Goal: Task Accomplishment & Management: Complete application form

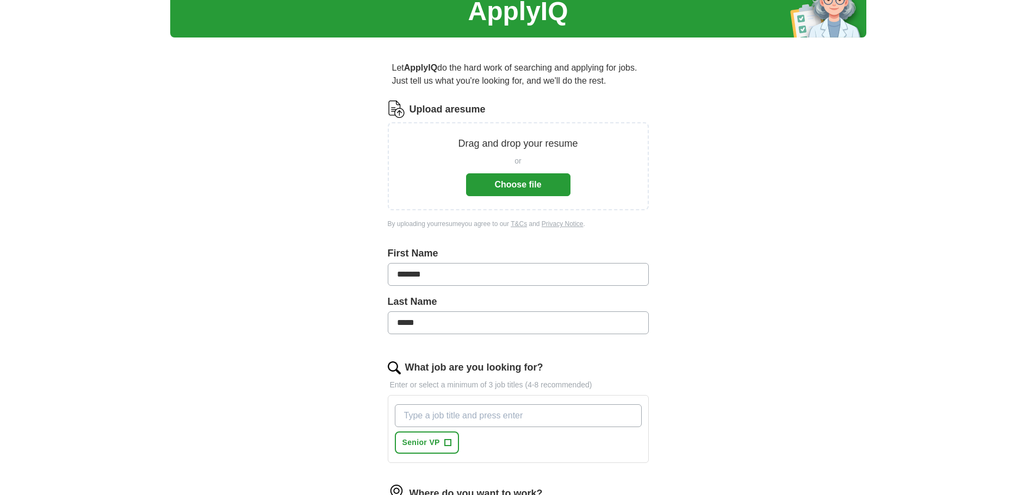
scroll to position [42, 0]
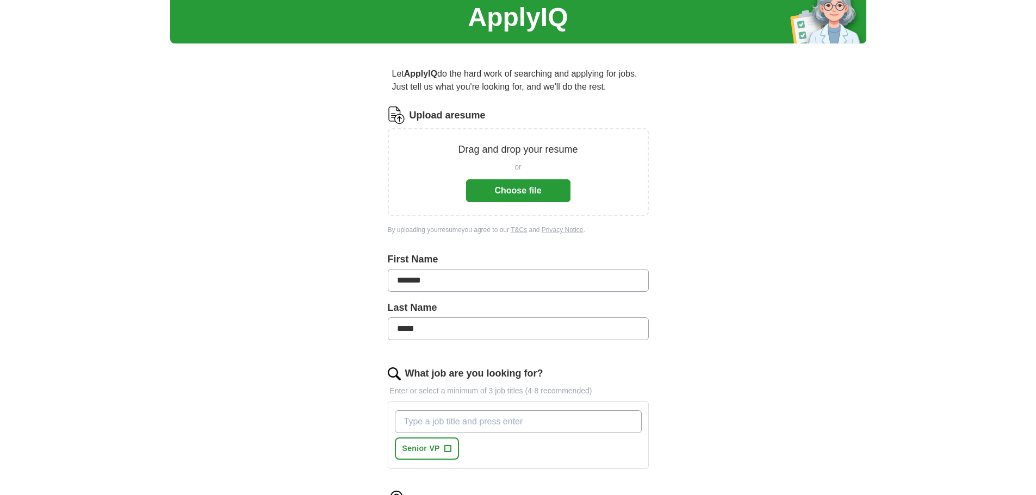
click at [543, 196] on button "Choose file" at bounding box center [518, 190] width 104 height 23
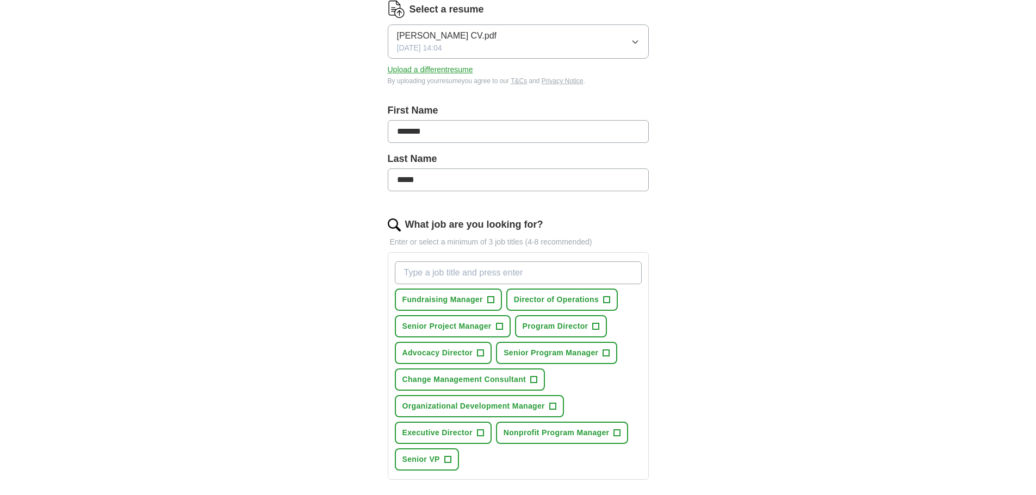
scroll to position [165, 0]
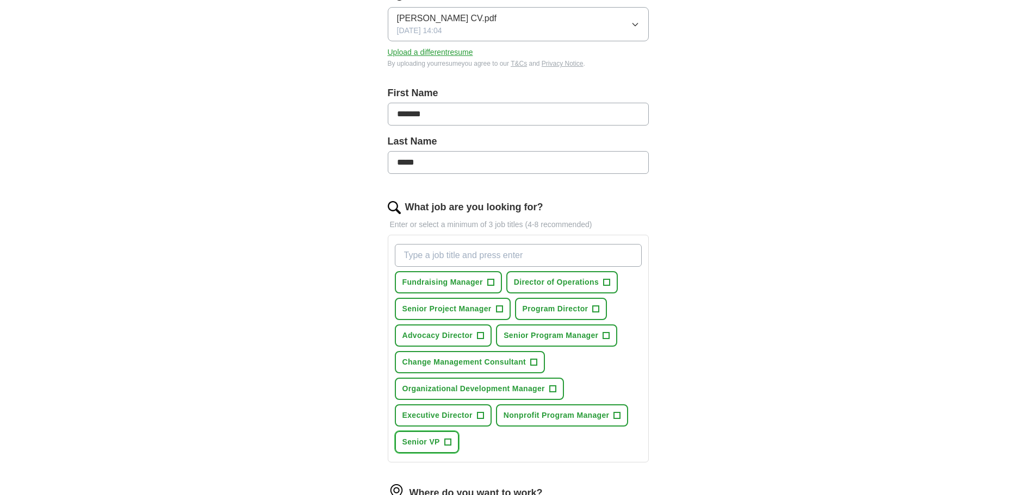
click at [431, 445] on span "Senior VP" at bounding box center [421, 442] width 38 height 11
click at [598, 309] on span "+" at bounding box center [596, 309] width 7 height 9
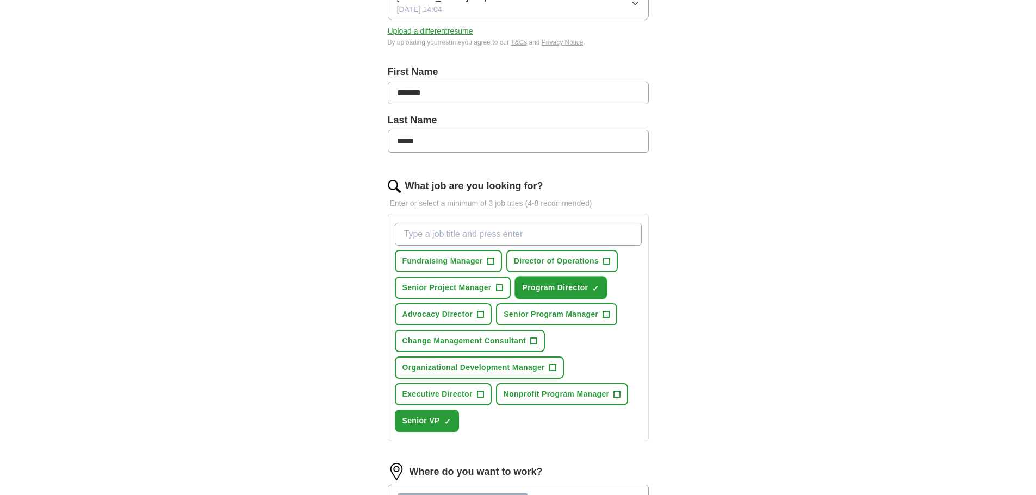
scroll to position [188, 0]
click at [446, 284] on span "Senior Project Manager" at bounding box center [446, 286] width 89 height 11
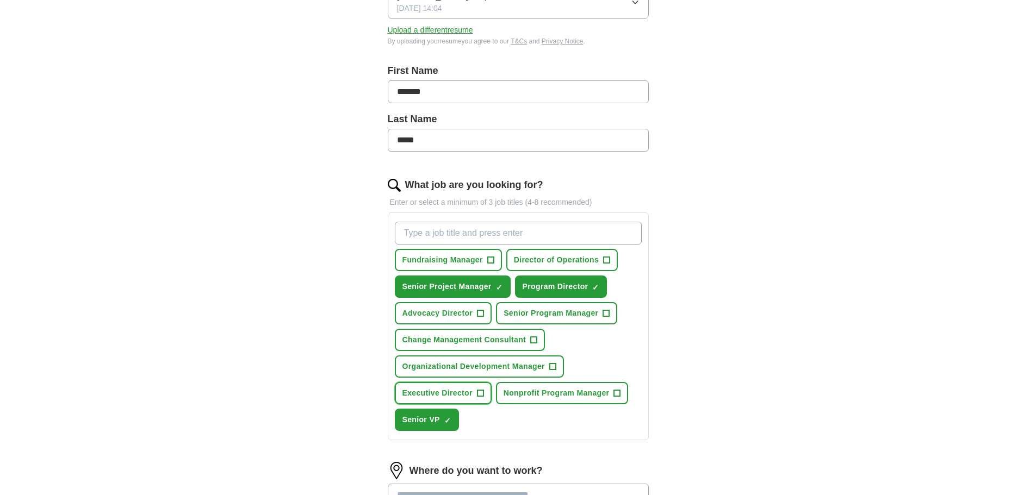
click at [478, 392] on span "+" at bounding box center [480, 393] width 7 height 9
click at [607, 259] on span "+" at bounding box center [607, 260] width 7 height 9
click at [551, 366] on span "+" at bounding box center [552, 367] width 7 height 9
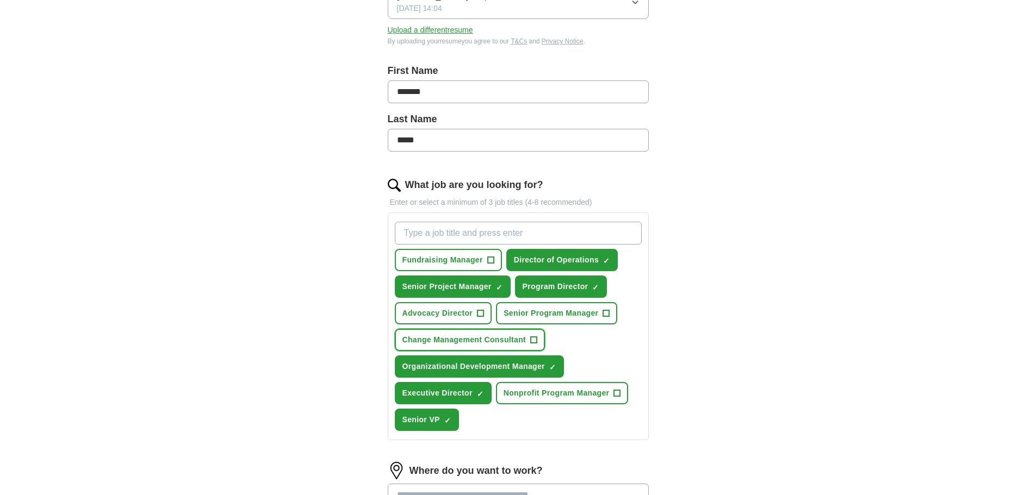
click at [534, 341] on span "+" at bounding box center [534, 340] width 7 height 9
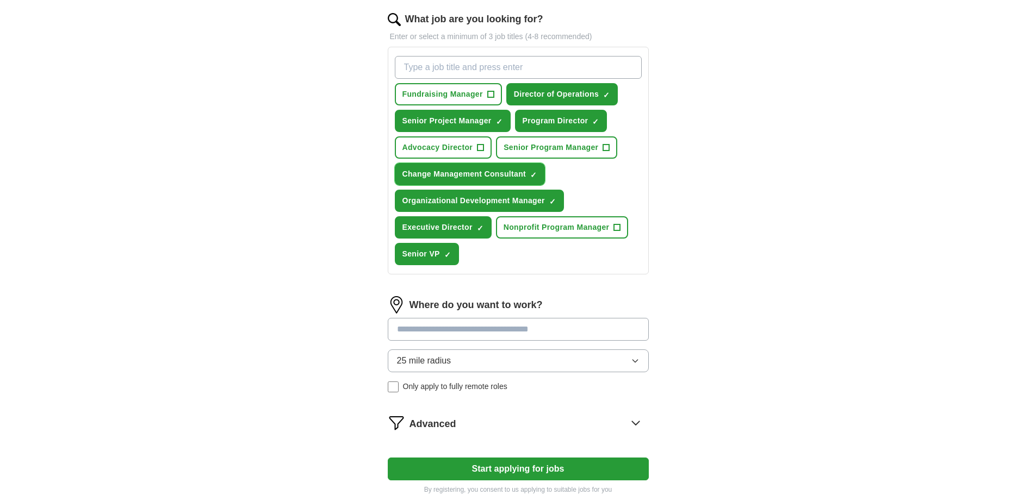
scroll to position [362, 0]
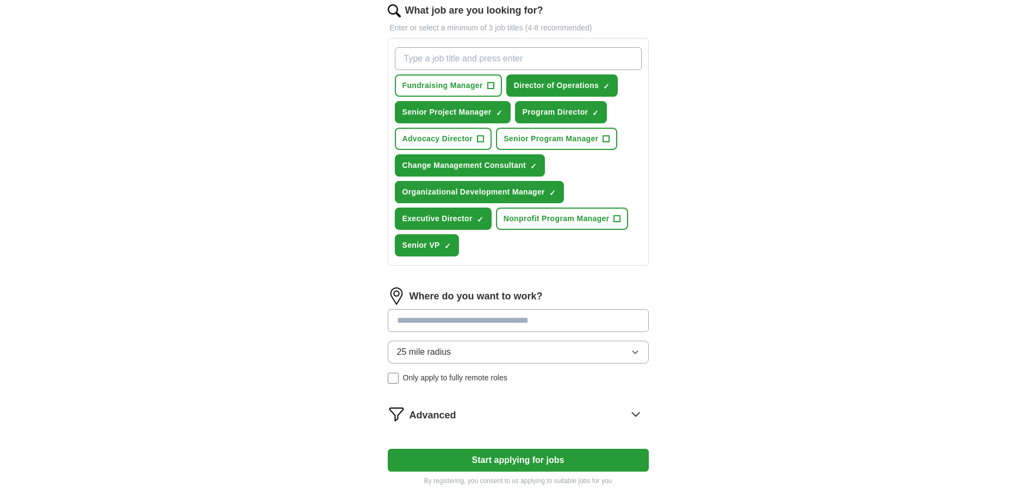
click at [556, 318] on input at bounding box center [518, 320] width 261 height 23
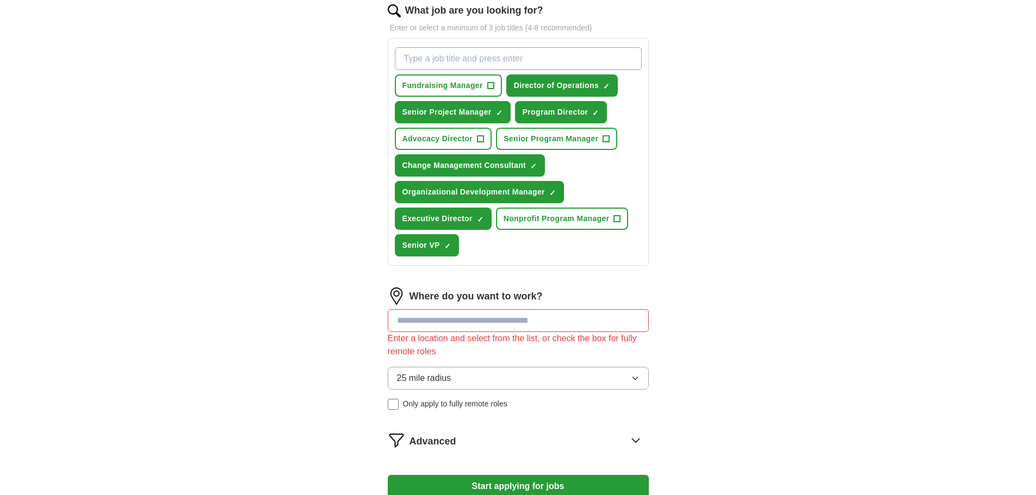
click at [640, 349] on div "Where do you want to work? Enter a location and select from the list, or check …" at bounding box center [518, 353] width 261 height 131
click at [501, 320] on input at bounding box center [518, 320] width 261 height 23
type input "***"
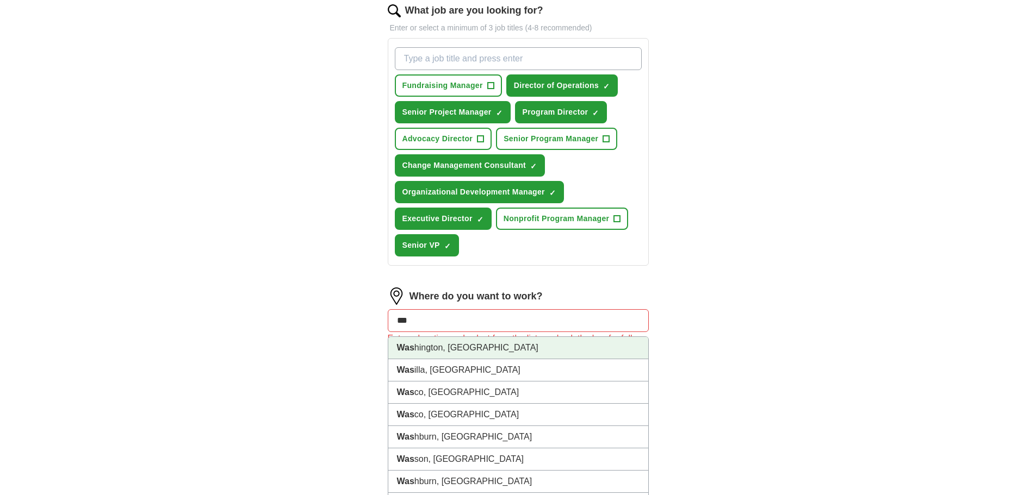
click at [486, 350] on li "Was hington, [GEOGRAPHIC_DATA]" at bounding box center [518, 348] width 260 height 22
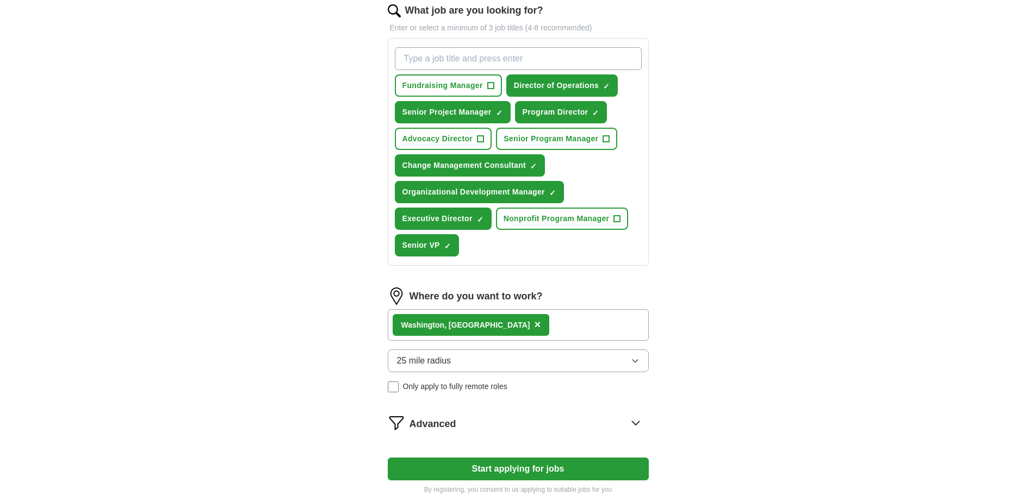
click at [517, 325] on div "Was hington, [GEOGRAPHIC_DATA] ×" at bounding box center [518, 325] width 261 height 32
click at [499, 327] on div "Was hington, [GEOGRAPHIC_DATA] ×" at bounding box center [518, 325] width 261 height 32
click at [640, 359] on button "25 mile radius" at bounding box center [518, 361] width 261 height 23
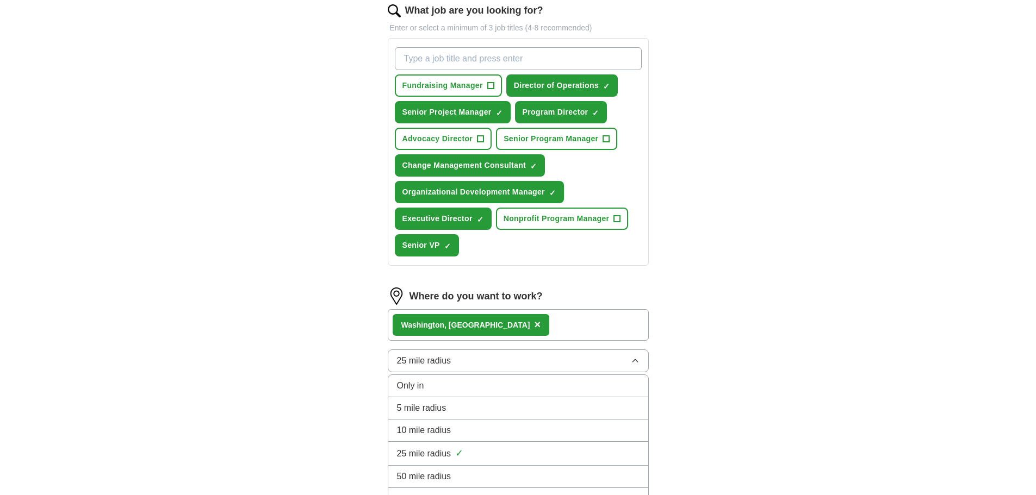
click at [640, 359] on button "25 mile radius" at bounding box center [518, 361] width 261 height 23
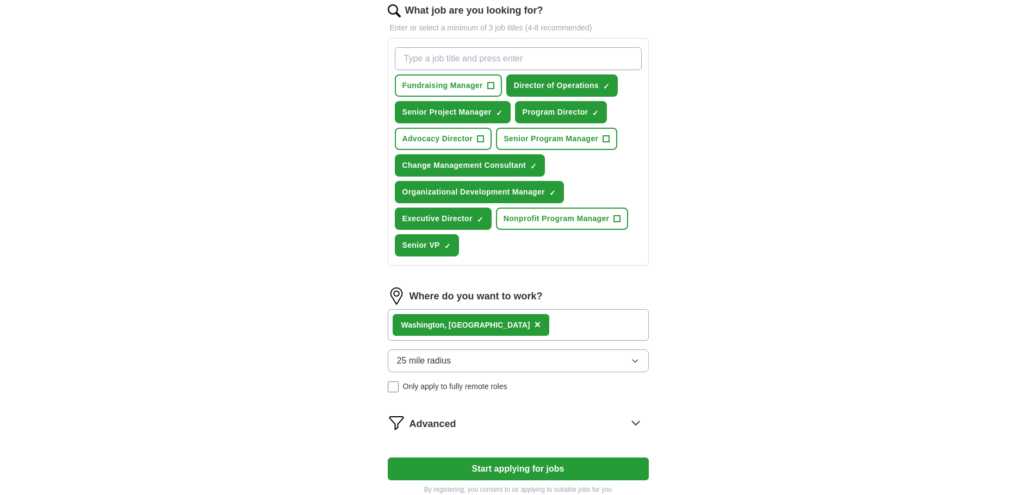
click at [637, 423] on icon at bounding box center [635, 422] width 17 height 17
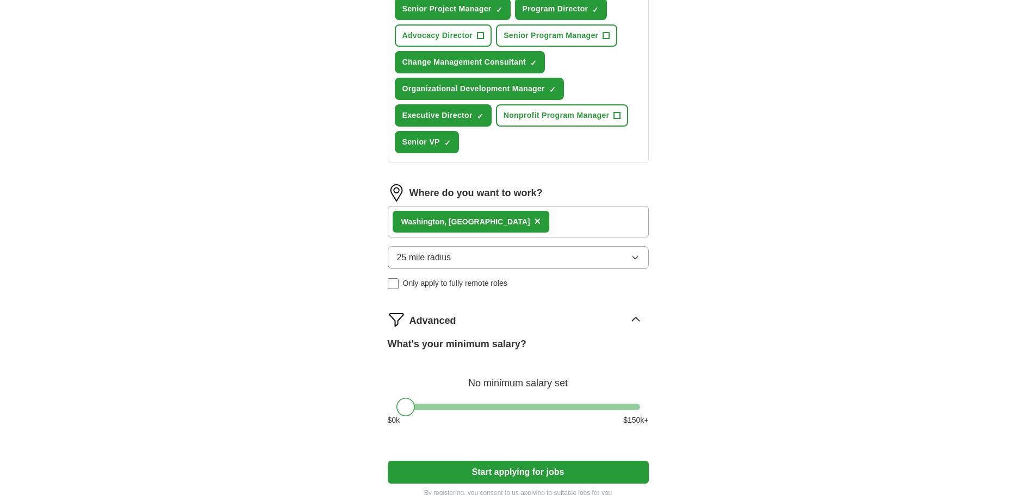
scroll to position [453, 0]
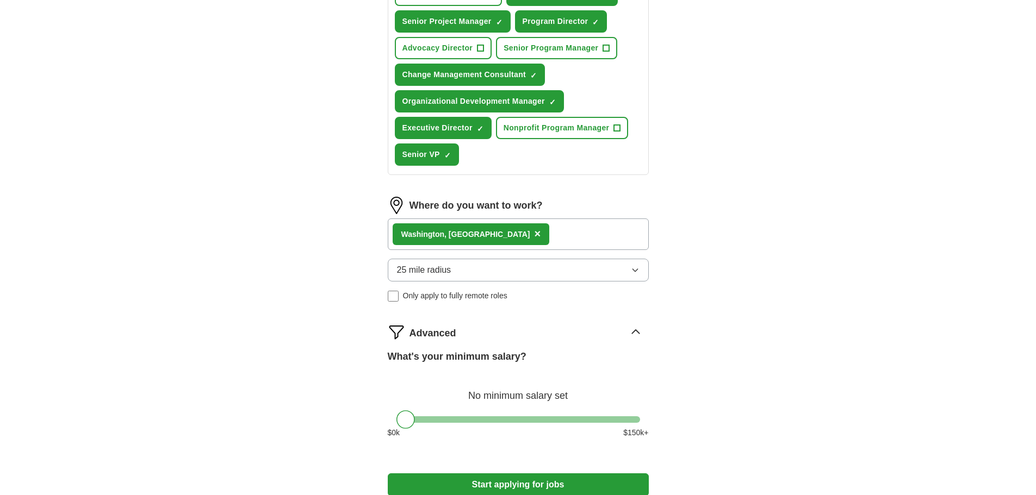
click at [532, 234] on div "Was hington, [GEOGRAPHIC_DATA] ×" at bounding box center [518, 235] width 261 height 32
drag, startPoint x: 401, startPoint y: 420, endPoint x: 570, endPoint y: 435, distance: 169.8
click at [570, 435] on div "What's your minimum salary? At least $ 120k per year $ 0 k $ 150 k+" at bounding box center [518, 399] width 261 height 98
drag, startPoint x: 573, startPoint y: 420, endPoint x: 592, endPoint y: 420, distance: 19.0
click at [592, 420] on div at bounding box center [593, 420] width 18 height 18
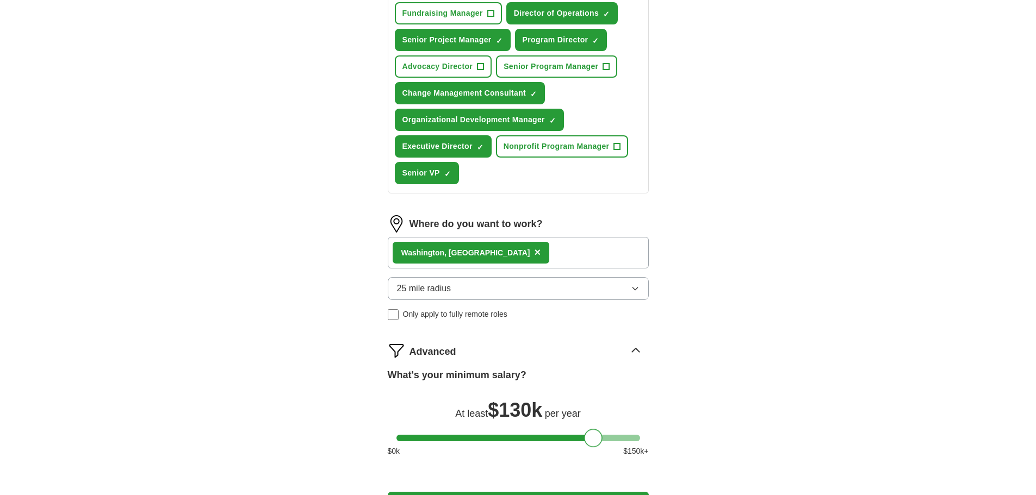
scroll to position [440, 0]
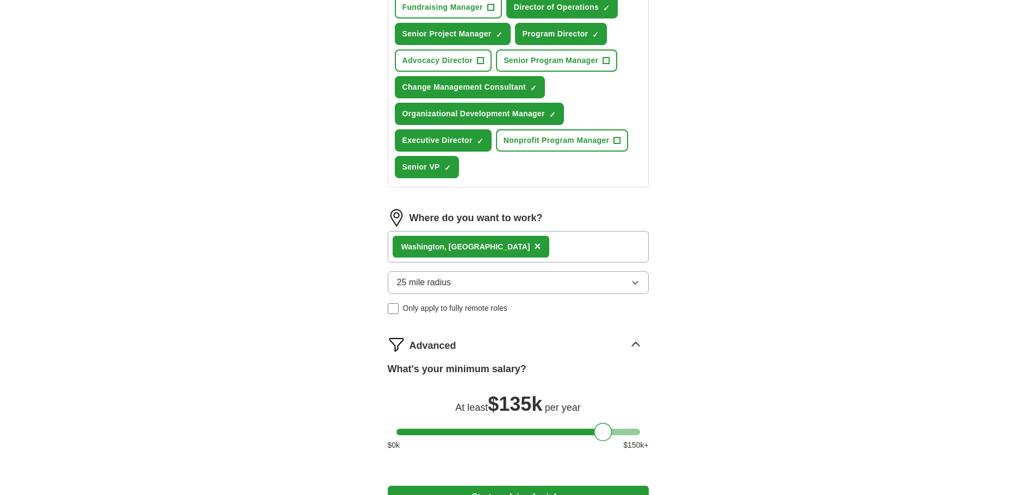
drag, startPoint x: 597, startPoint y: 433, endPoint x: 606, endPoint y: 433, distance: 8.7
click at [606, 433] on div at bounding box center [603, 432] width 18 height 18
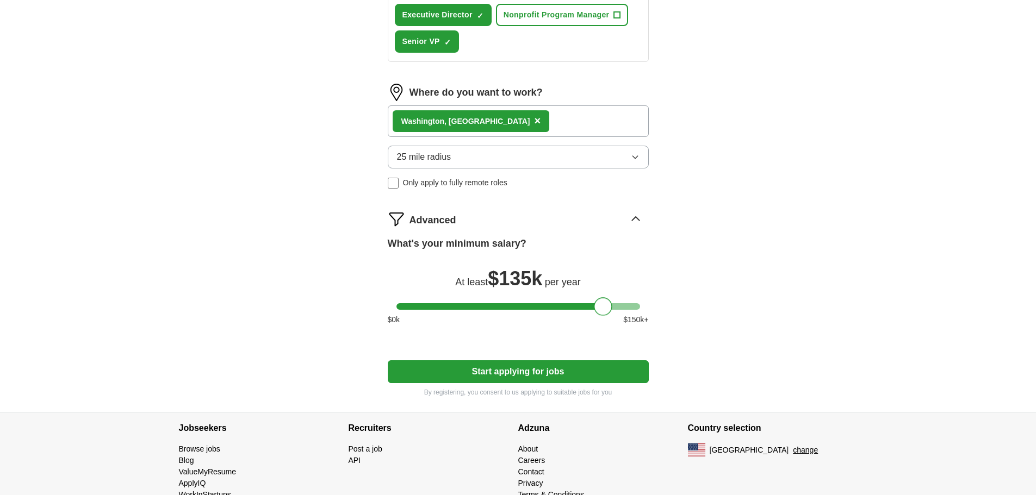
scroll to position [567, 0]
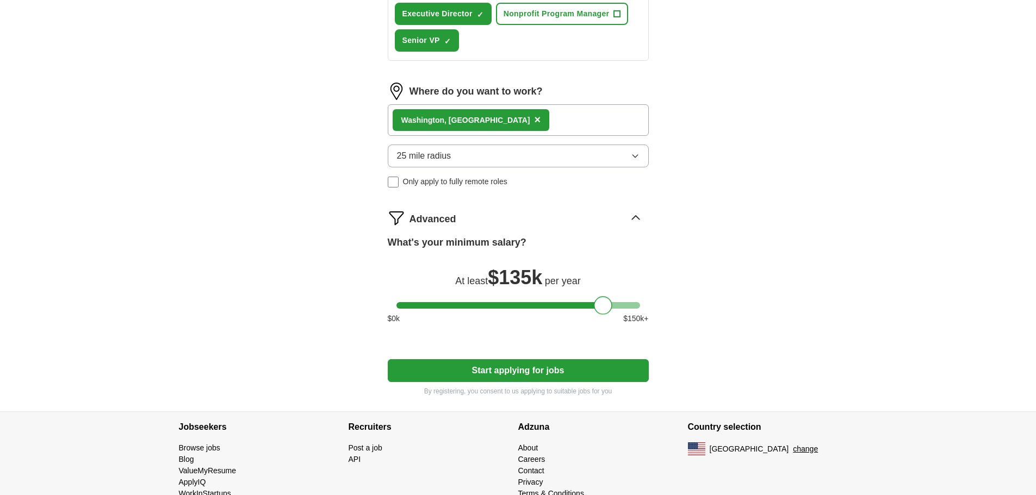
click at [523, 370] on button "Start applying for jobs" at bounding box center [518, 370] width 261 height 23
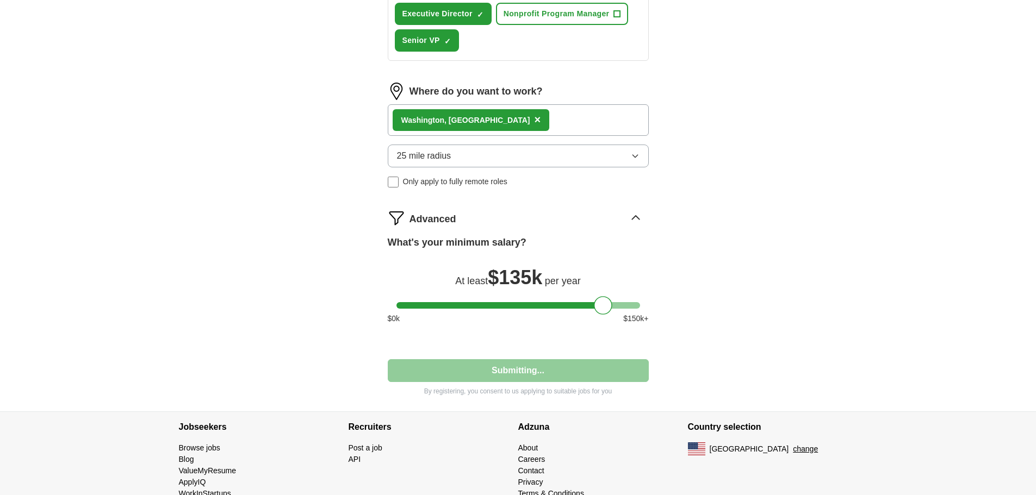
select select "**"
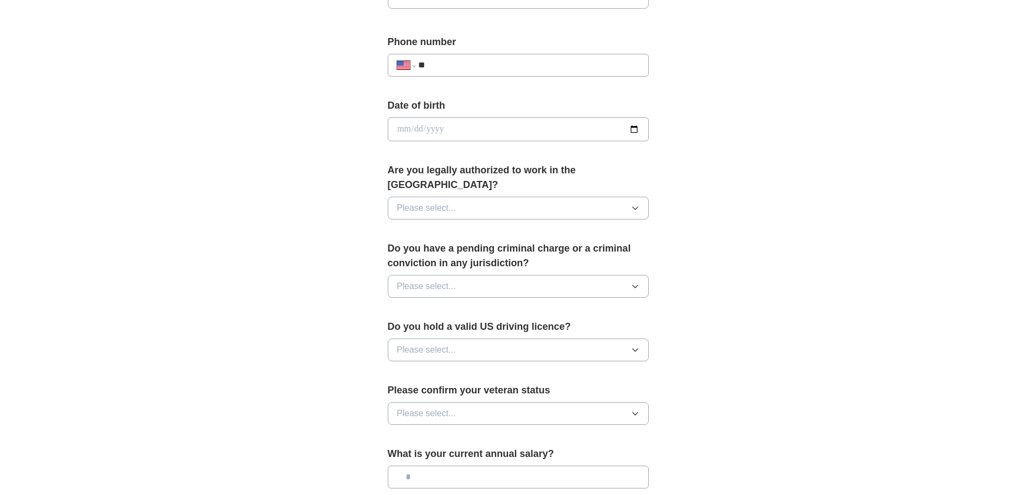
scroll to position [402, 0]
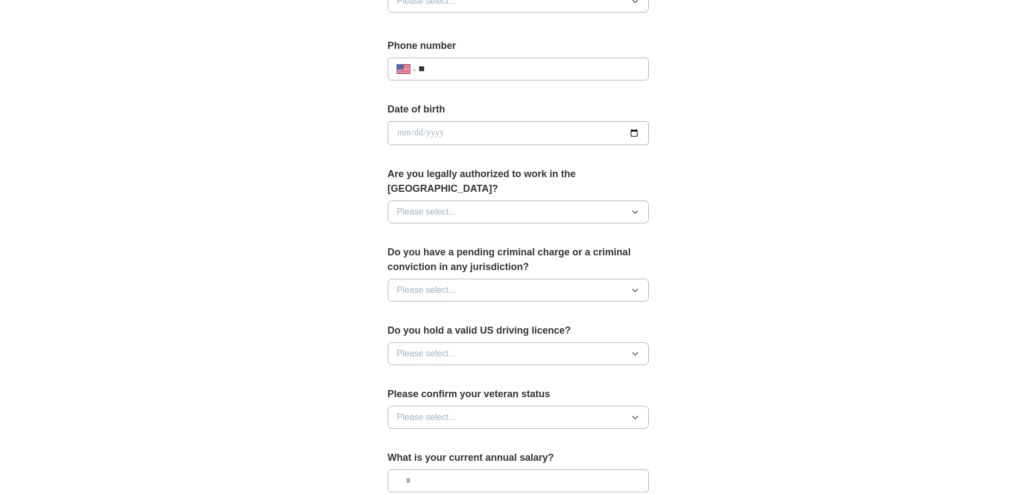
click at [636, 208] on icon "button" at bounding box center [635, 212] width 9 height 9
click at [537, 231] on div "Yes" at bounding box center [518, 237] width 243 height 13
click at [639, 286] on icon "button" at bounding box center [635, 290] width 9 height 9
click at [609, 331] on div "No" at bounding box center [518, 337] width 243 height 13
click at [638, 350] on icon "button" at bounding box center [635, 354] width 9 height 9
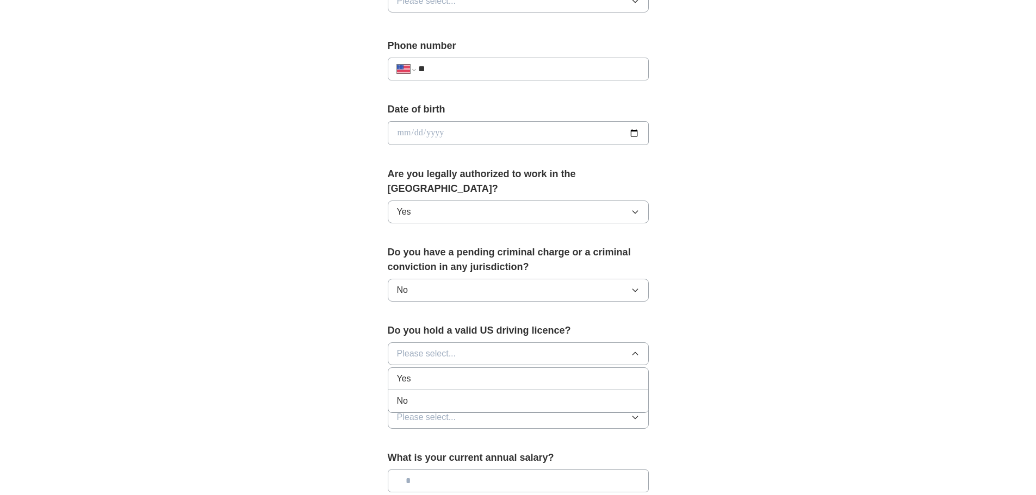
click at [573, 373] on div "Yes" at bounding box center [518, 379] width 243 height 13
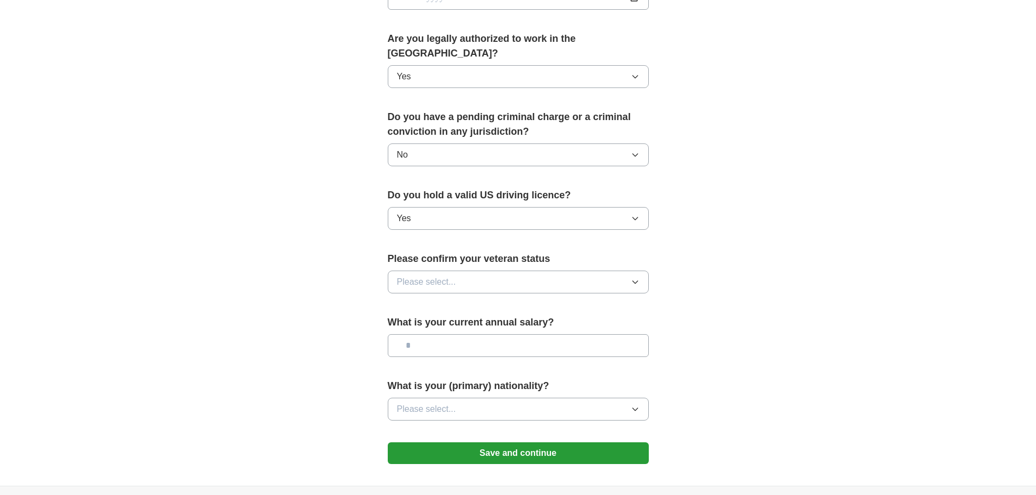
scroll to position [541, 0]
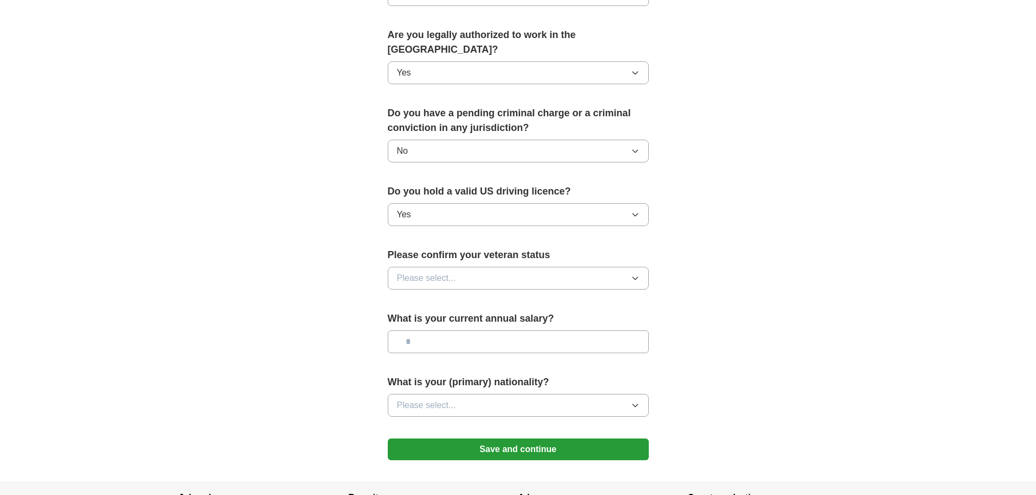
click at [638, 274] on icon "button" at bounding box center [635, 278] width 9 height 9
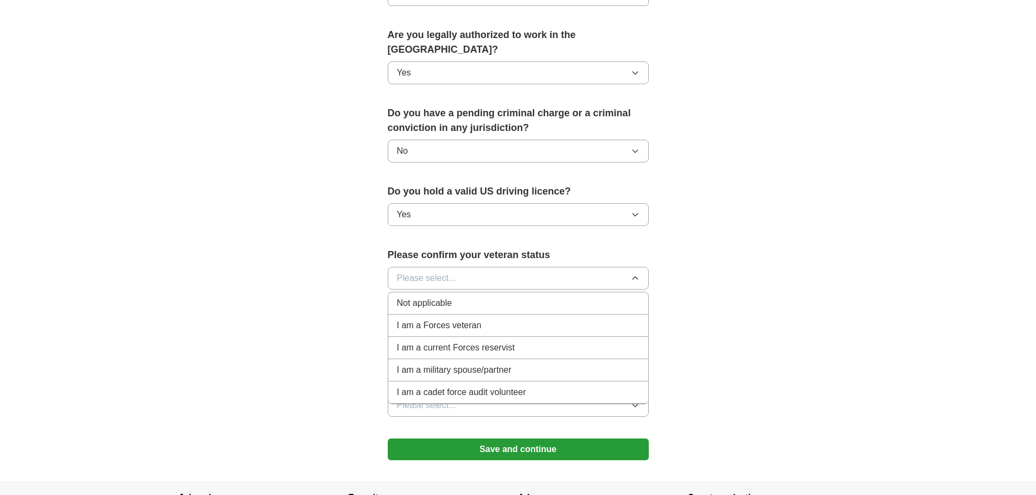
click at [581, 297] on div "Not applicable" at bounding box center [518, 303] width 243 height 13
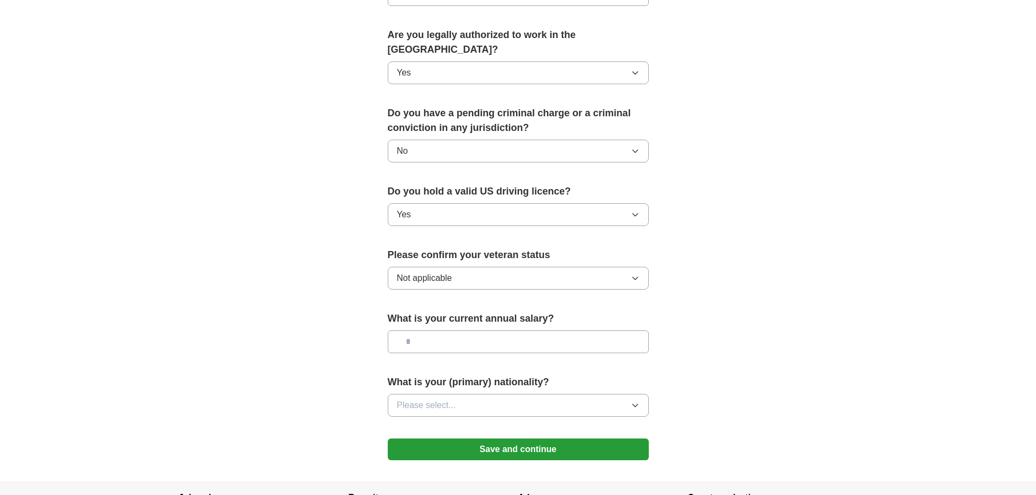
click at [641, 394] on button "Please select..." at bounding box center [518, 405] width 261 height 23
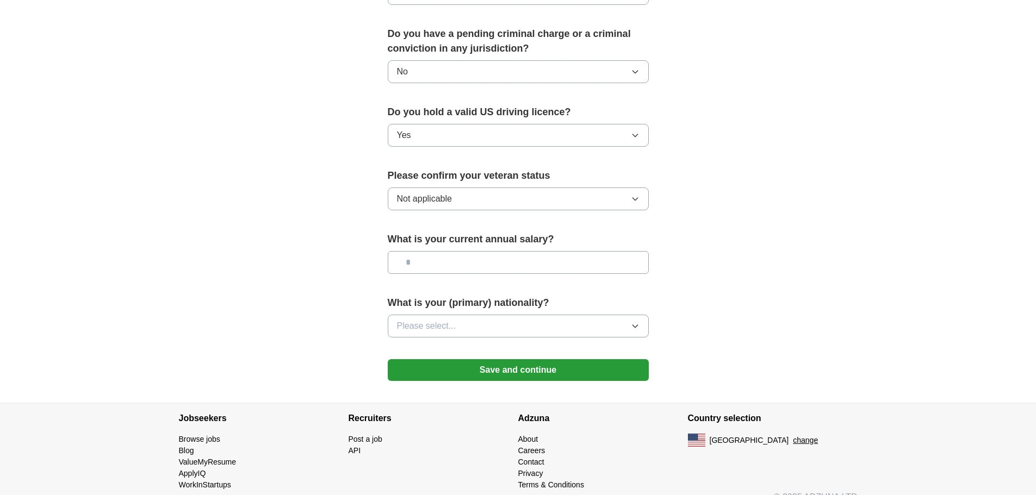
scroll to position [623, 0]
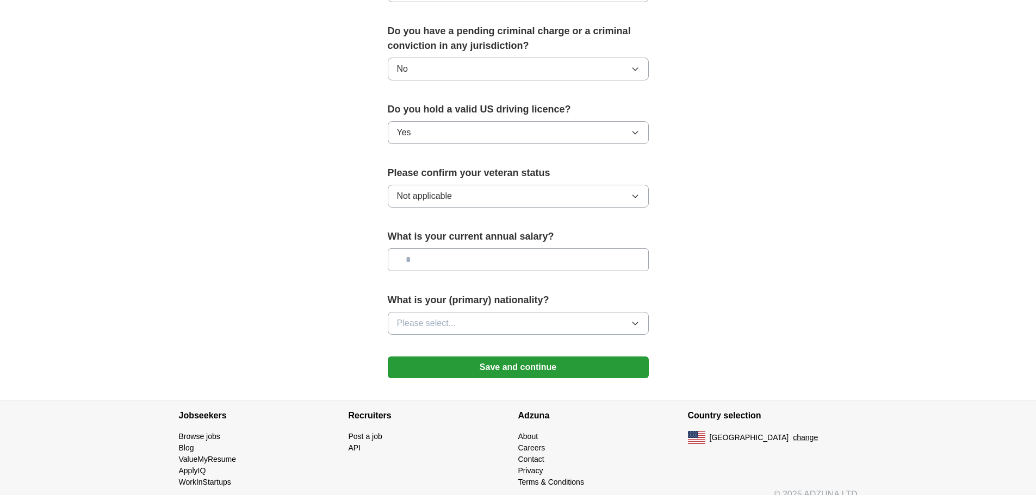
click at [632, 319] on icon "button" at bounding box center [635, 323] width 9 height 9
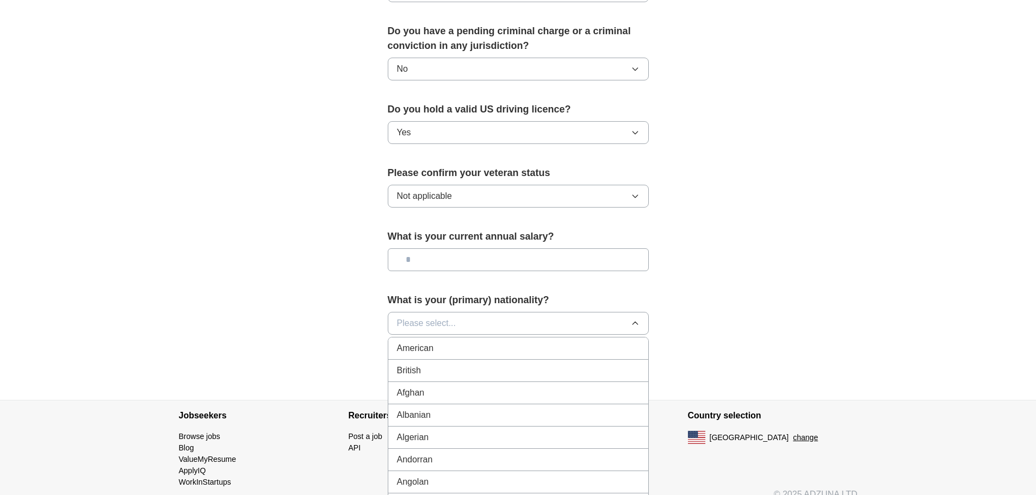
click at [477, 342] on div "American" at bounding box center [518, 348] width 243 height 13
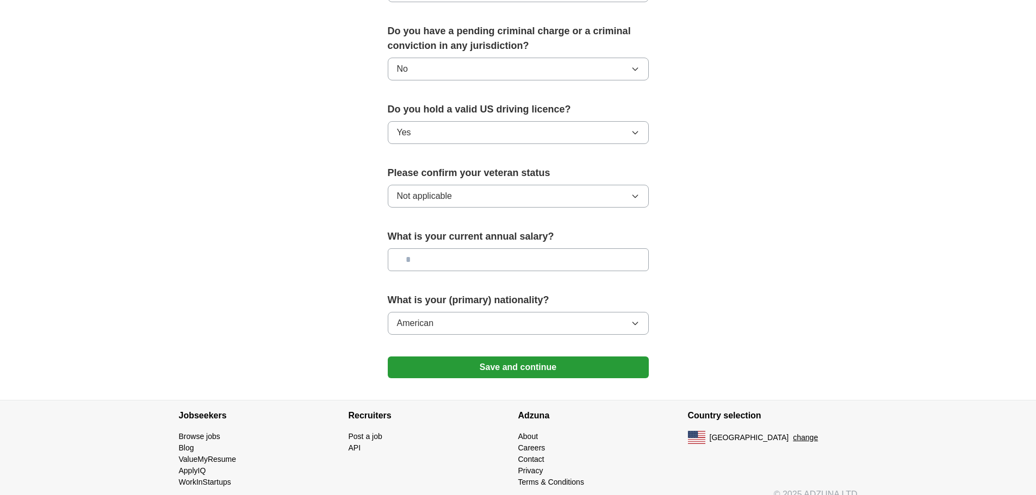
click at [548, 357] on button "Save and continue" at bounding box center [518, 368] width 261 height 22
